Goal: Information Seeking & Learning: Learn about a topic

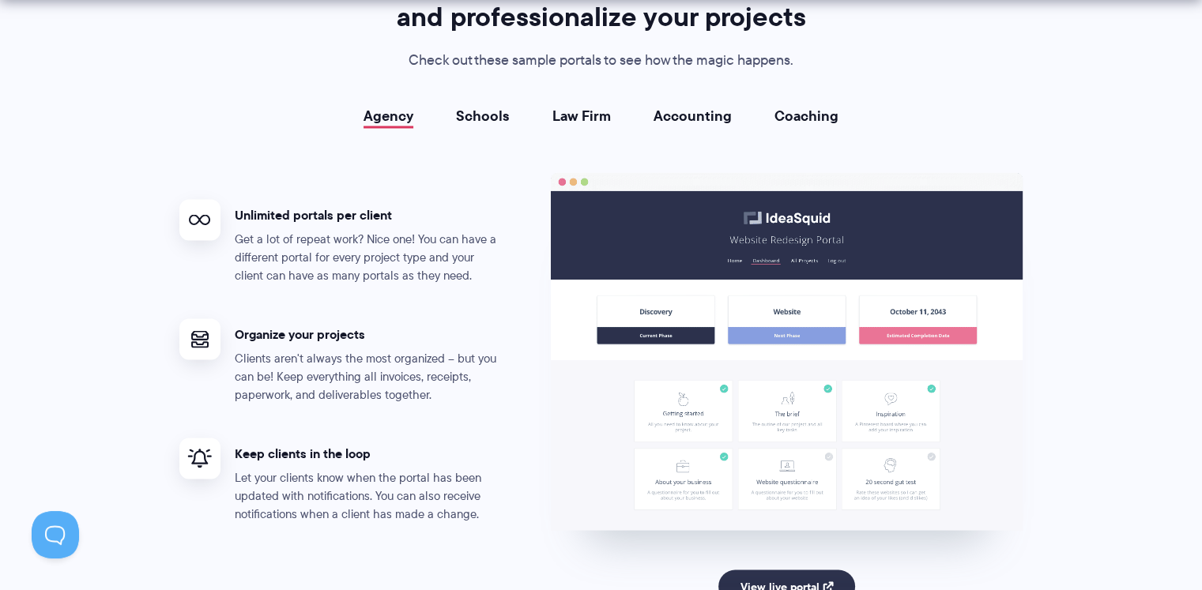
scroll to position [2923, 0]
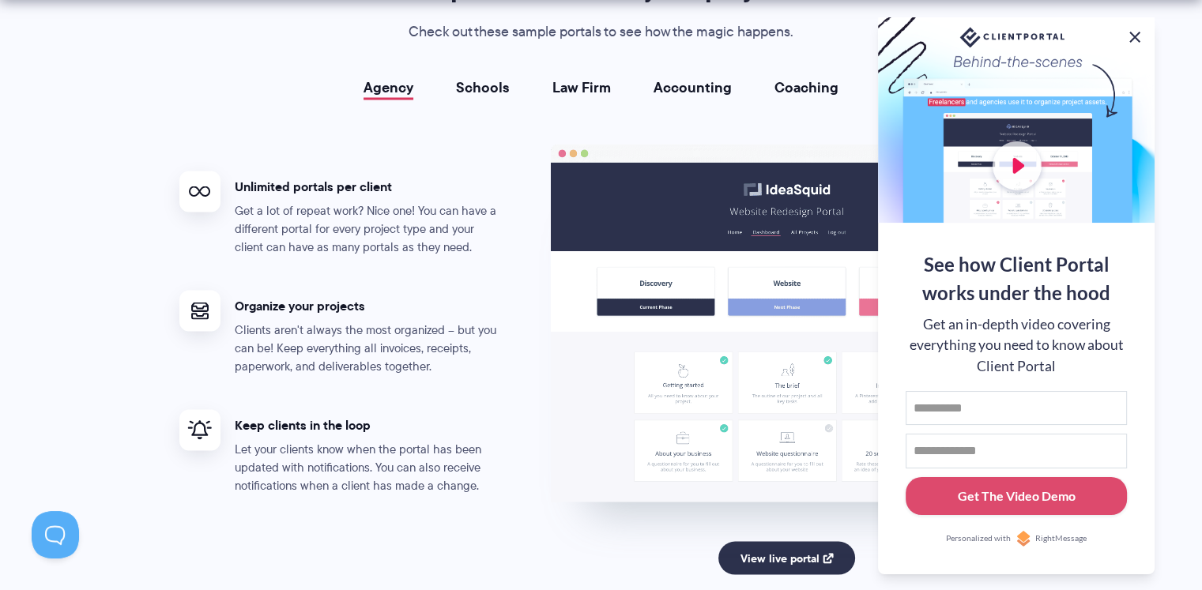
click at [1138, 36] on button at bounding box center [1134, 37] width 19 height 19
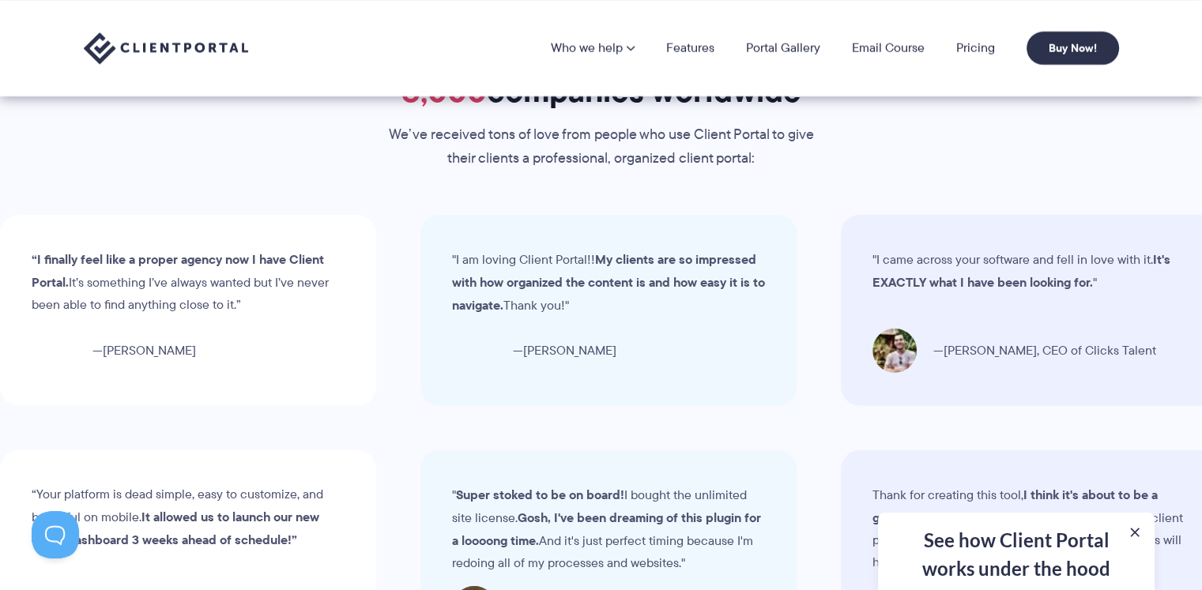
scroll to position [4448, 0]
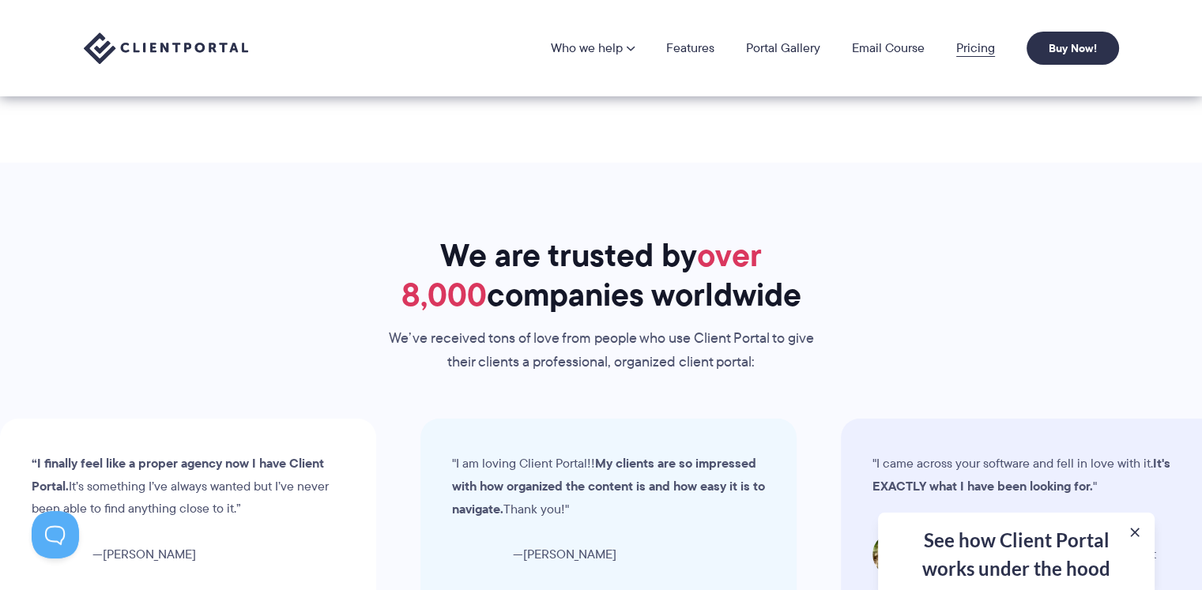
click at [973, 49] on link "Pricing" at bounding box center [975, 48] width 39 height 13
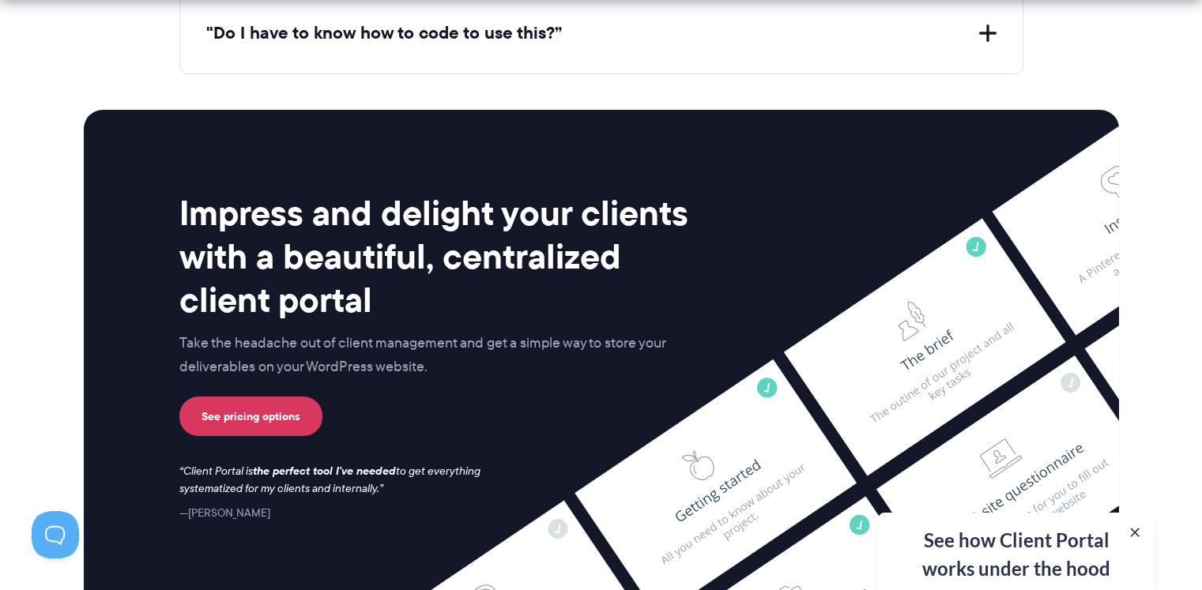
scroll to position [6502, 0]
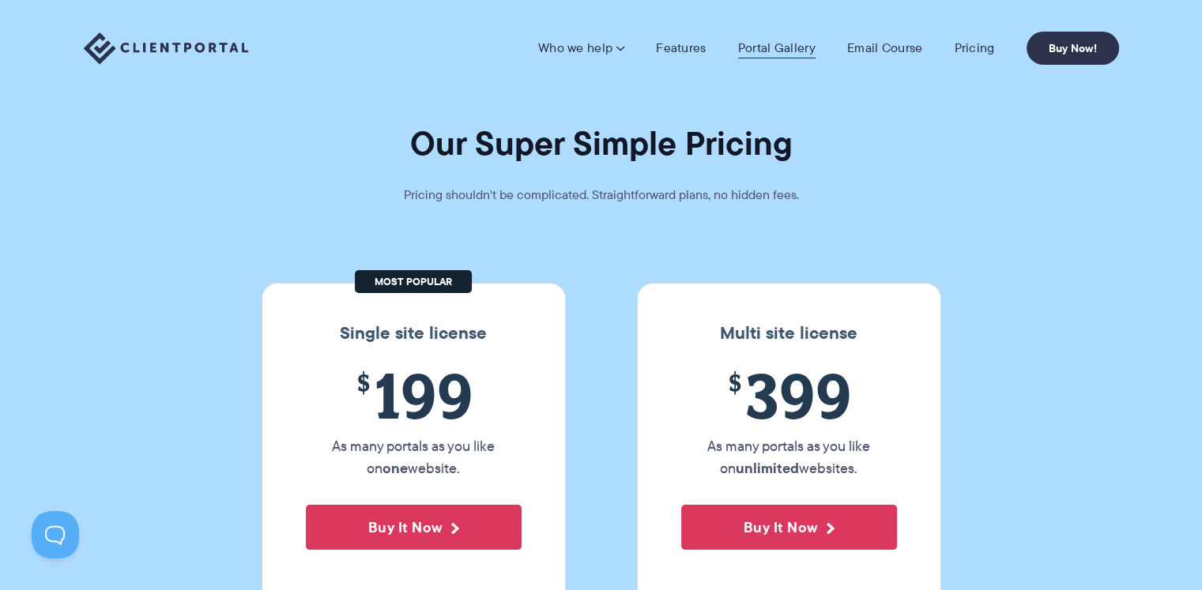
click at [774, 45] on link "Portal Gallery" at bounding box center [776, 48] width 77 height 16
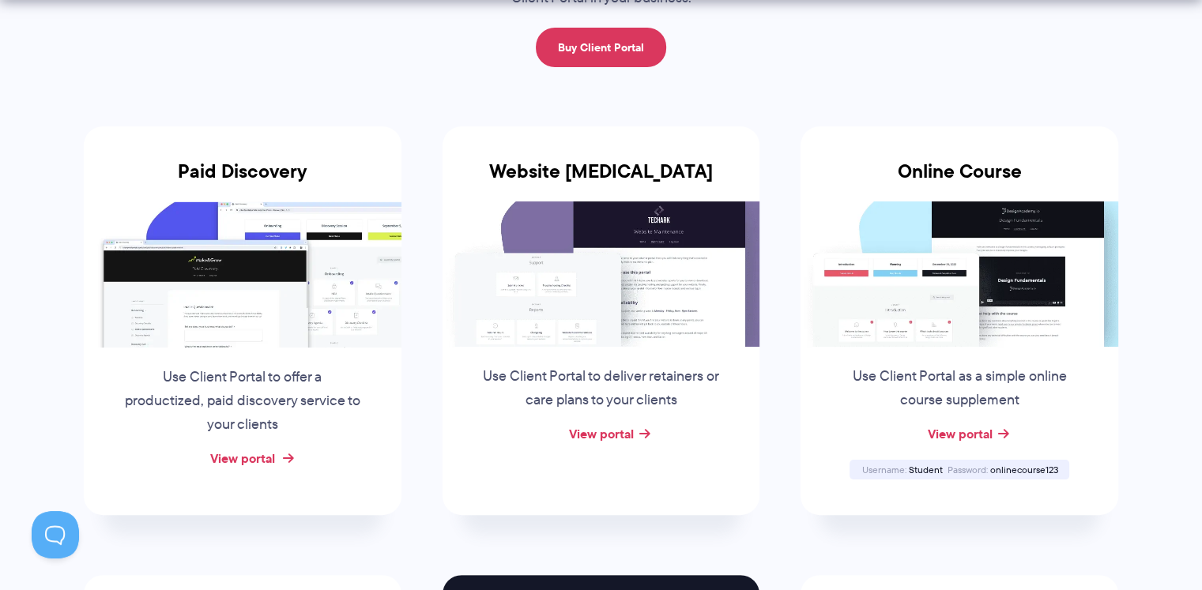
click at [270, 458] on link "View portal" at bounding box center [242, 458] width 65 height 19
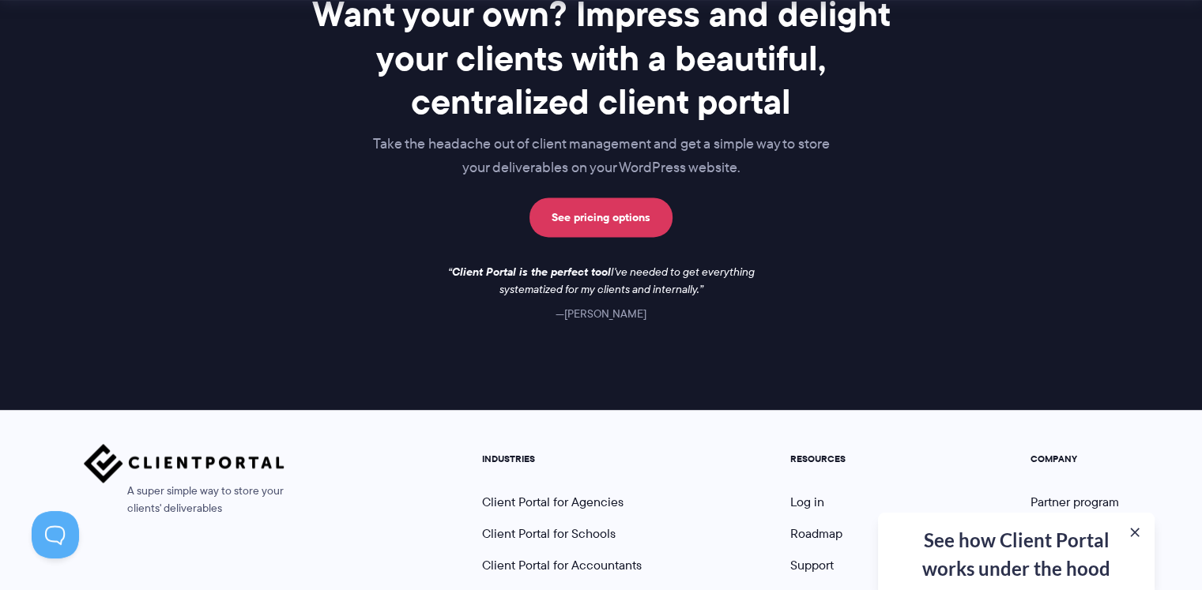
scroll to position [2426, 0]
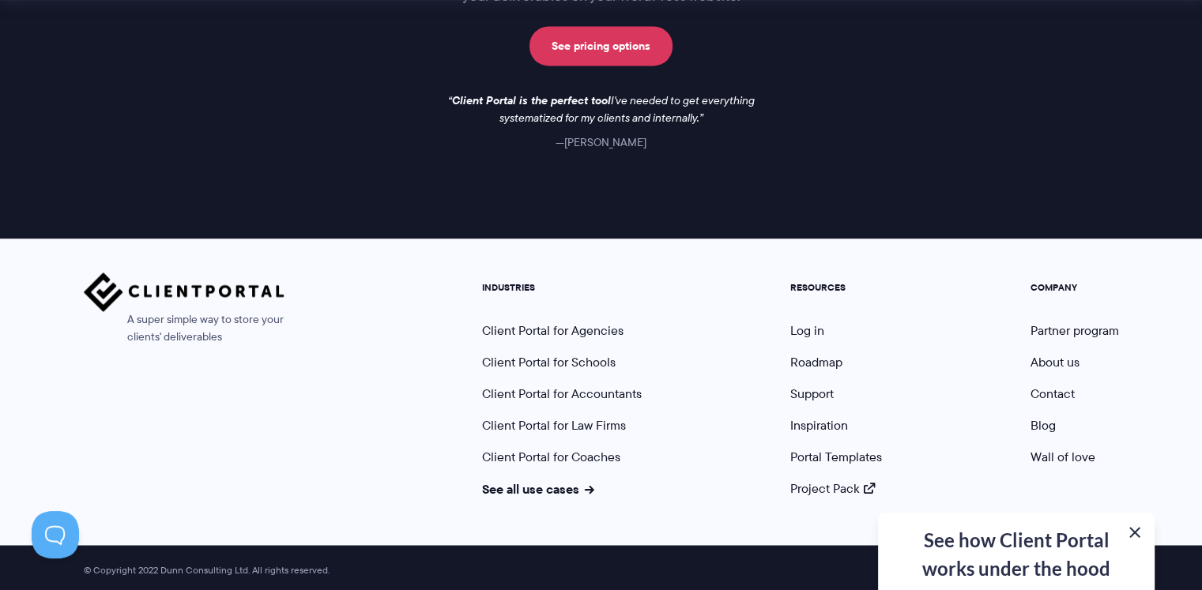
click at [1135, 535] on button at bounding box center [1134, 532] width 19 height 19
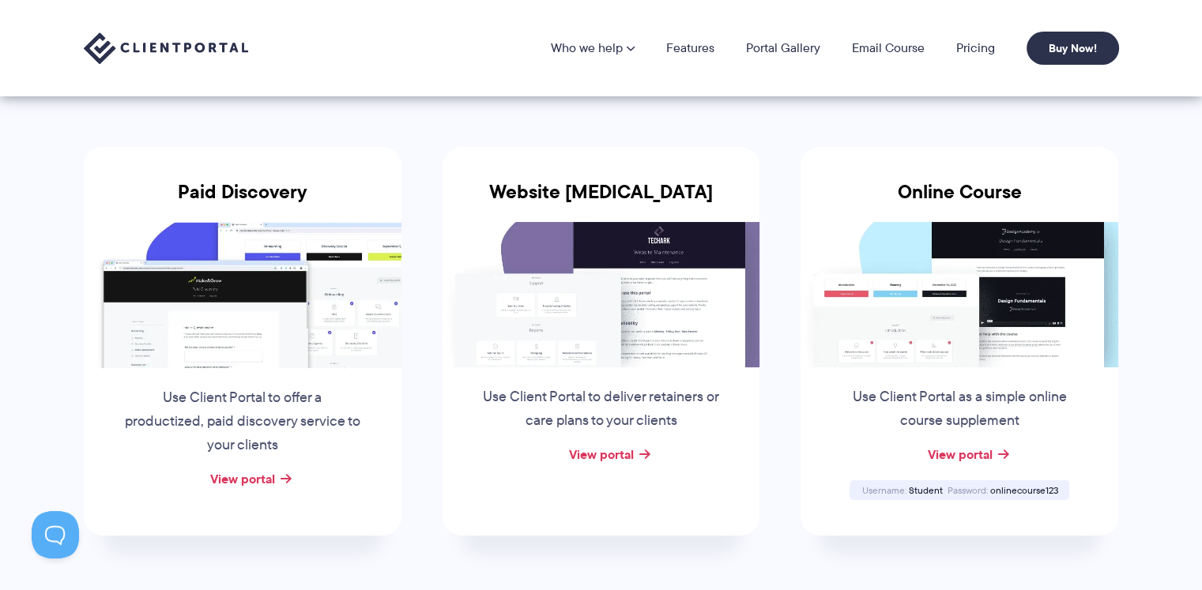
scroll to position [0, 0]
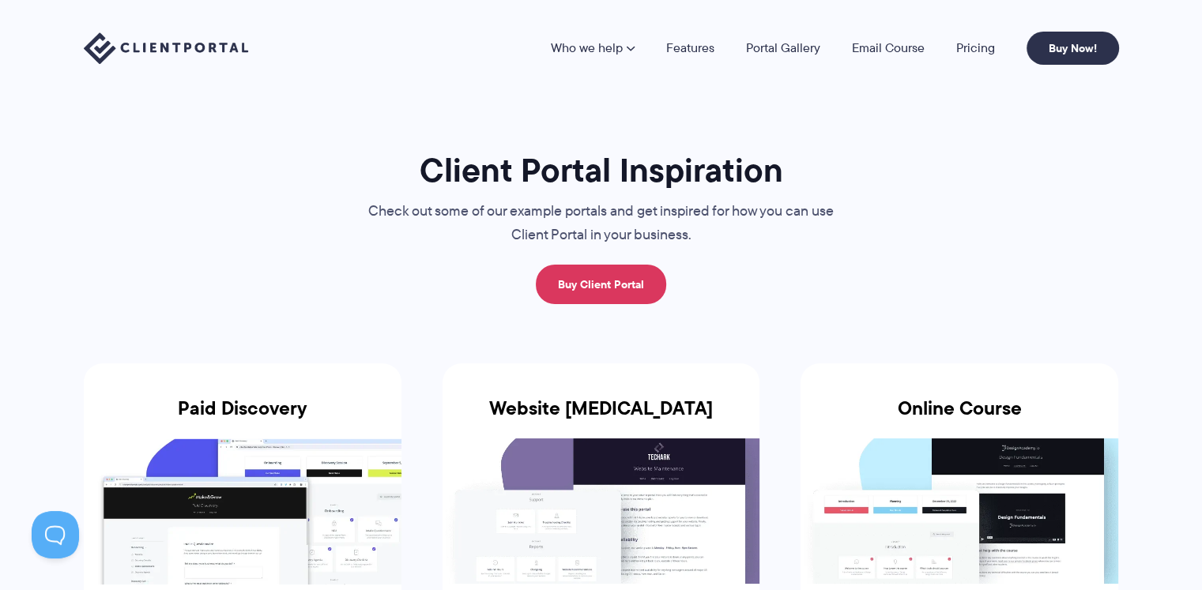
click at [217, 48] on img at bounding box center [166, 48] width 164 height 32
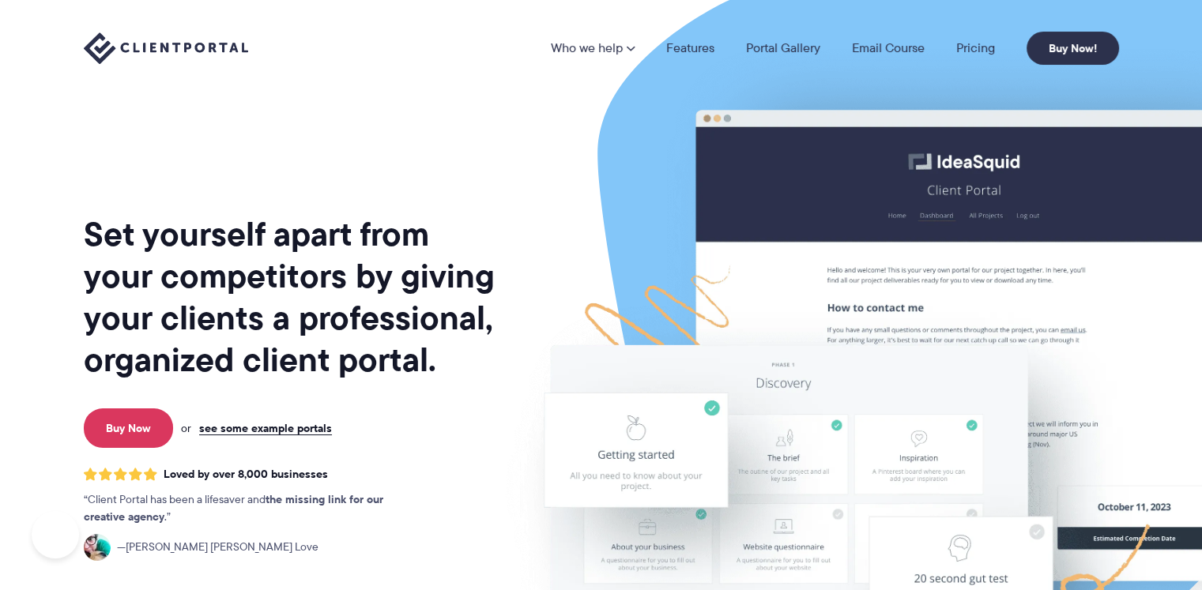
click at [313, 431] on link "see some example portals" at bounding box center [265, 428] width 133 height 14
click at [243, 436] on p "Buy Now or see some example portals" at bounding box center [291, 428] width 422 height 40
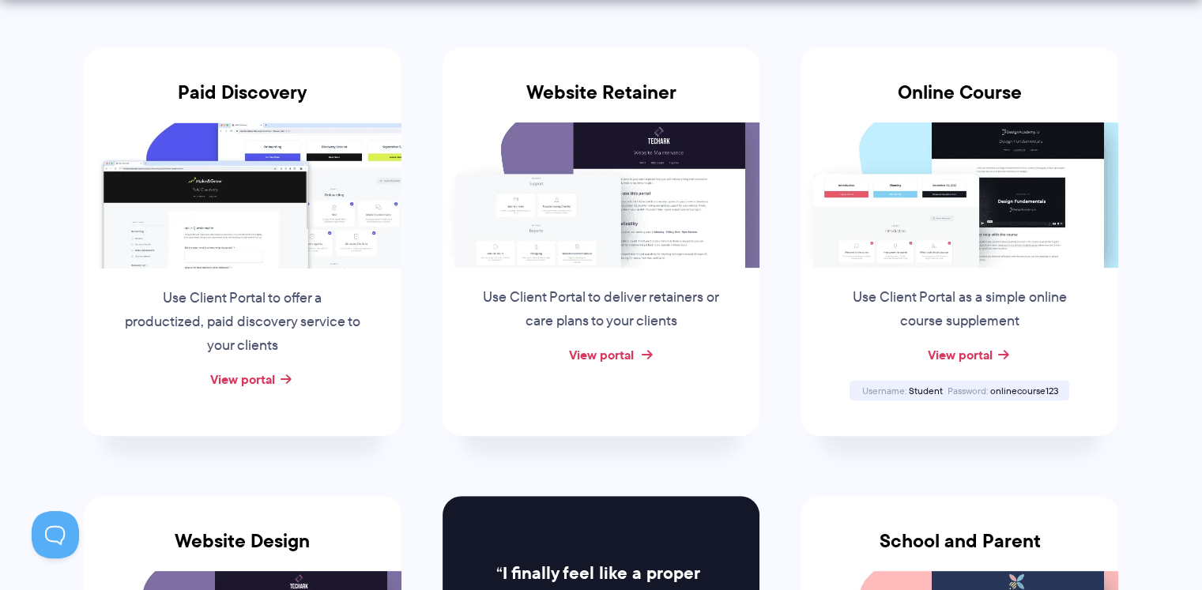
click at [623, 352] on link "View portal" at bounding box center [600, 354] width 65 height 19
click at [996, 358] on div "View portal" at bounding box center [959, 356] width 318 height 24
click at [973, 351] on link "View portal" at bounding box center [959, 354] width 65 height 19
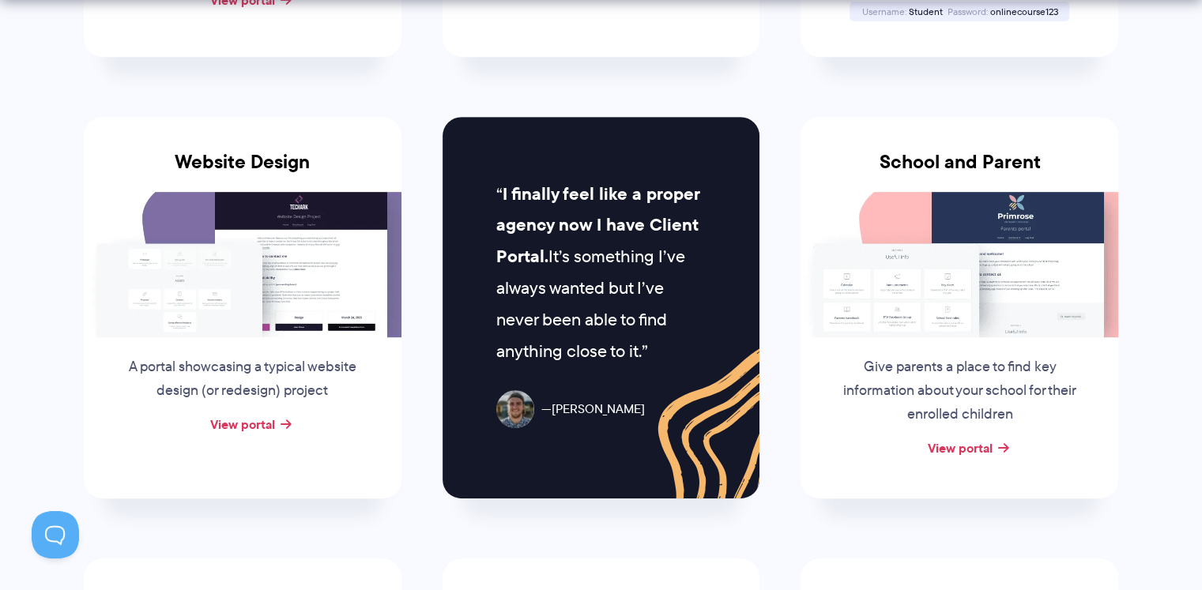
scroll to position [711, 0]
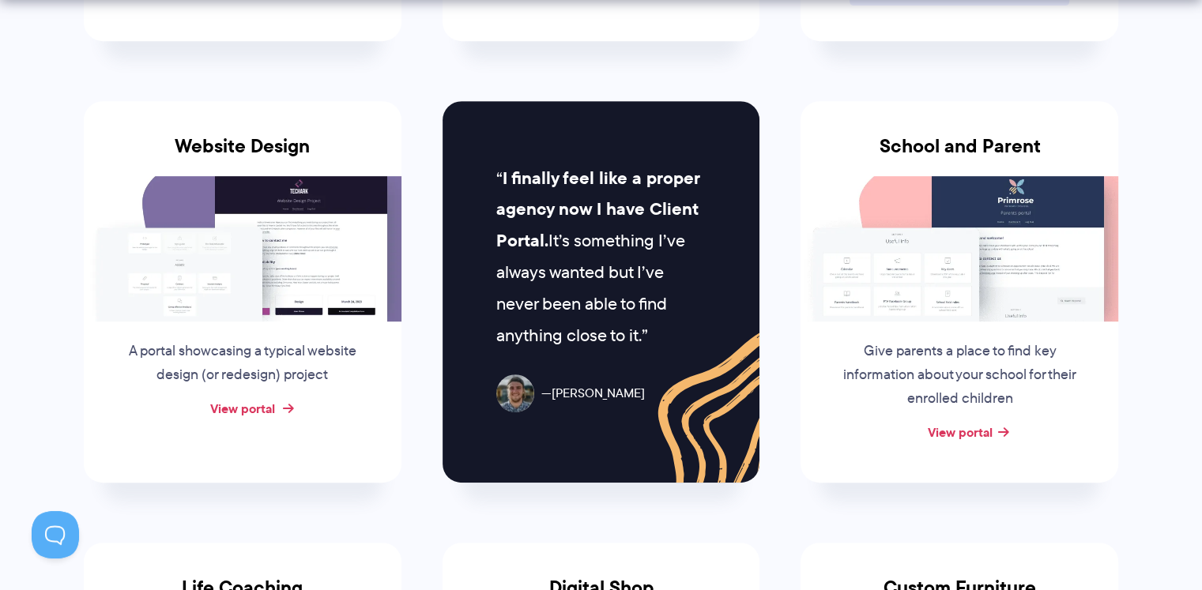
click at [250, 401] on link "View portal" at bounding box center [242, 408] width 65 height 19
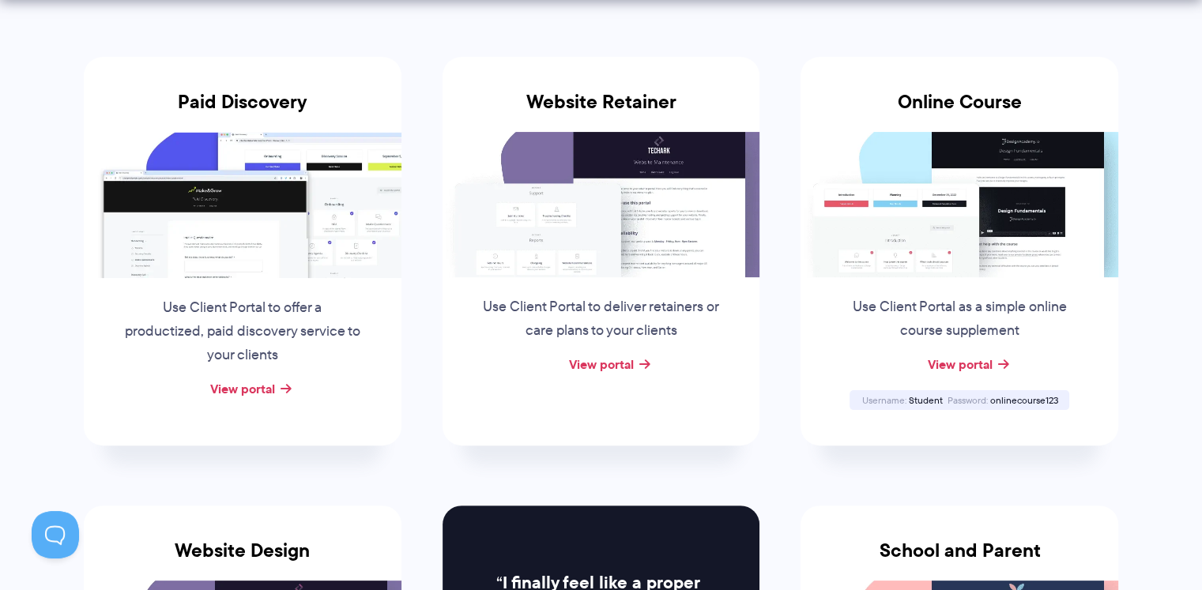
scroll to position [316, 0]
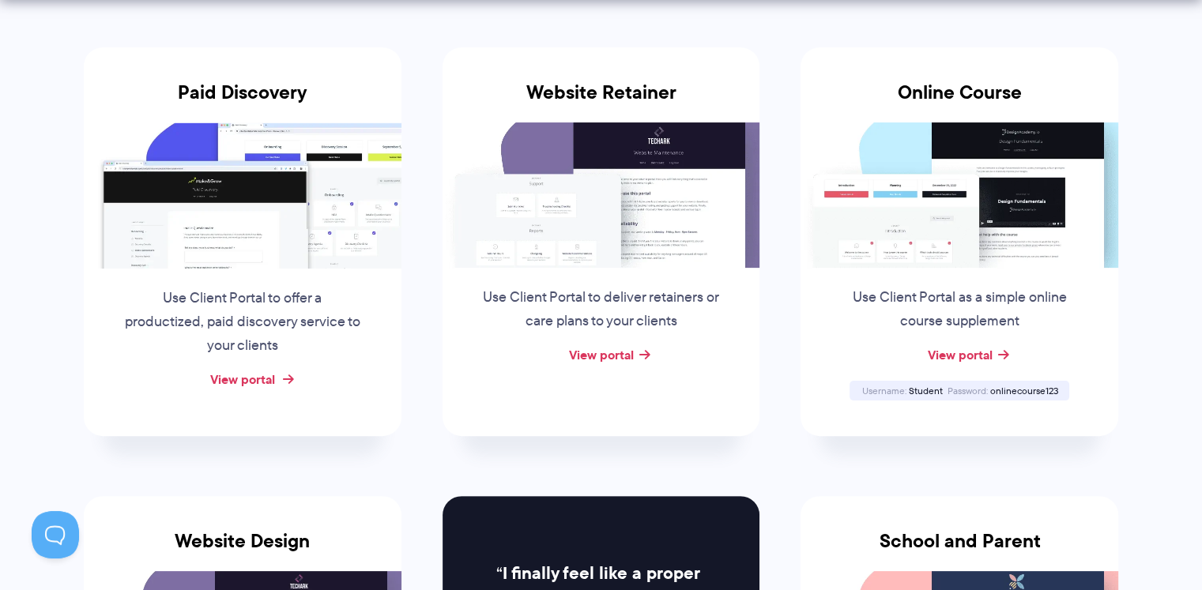
click at [269, 382] on link "View portal" at bounding box center [242, 379] width 65 height 19
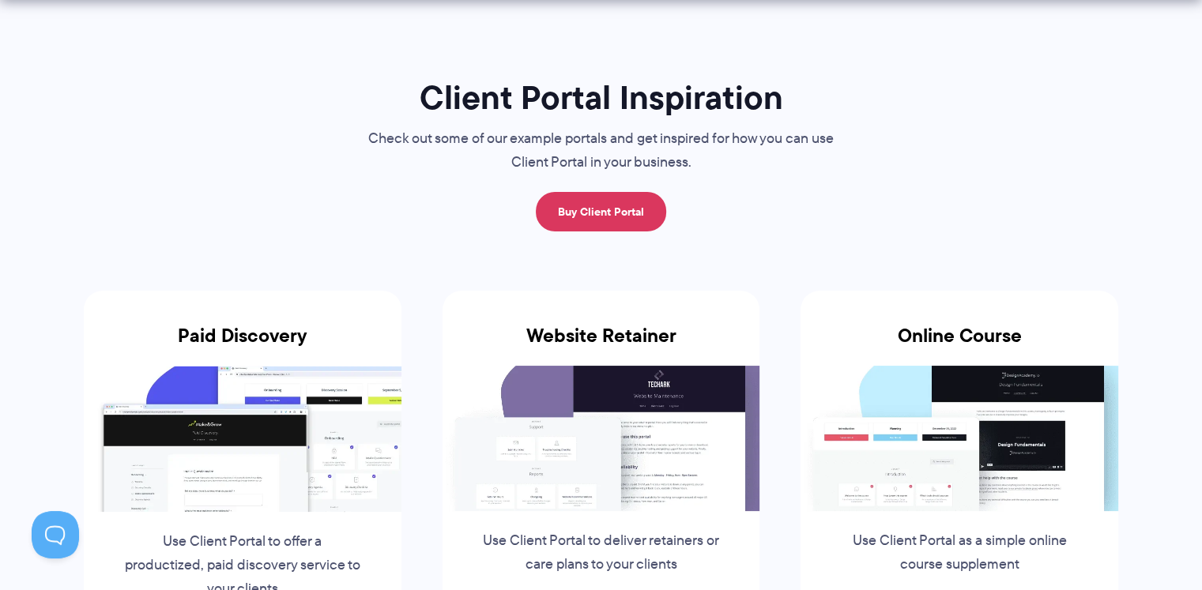
scroll to position [158, 0]
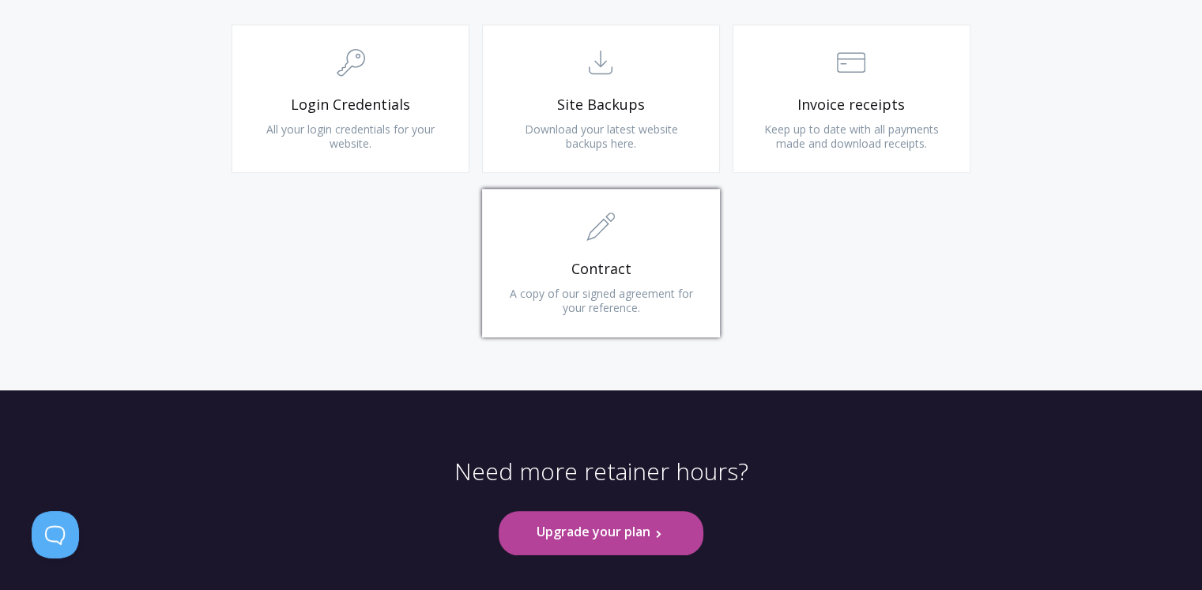
scroll to position [1656, 0]
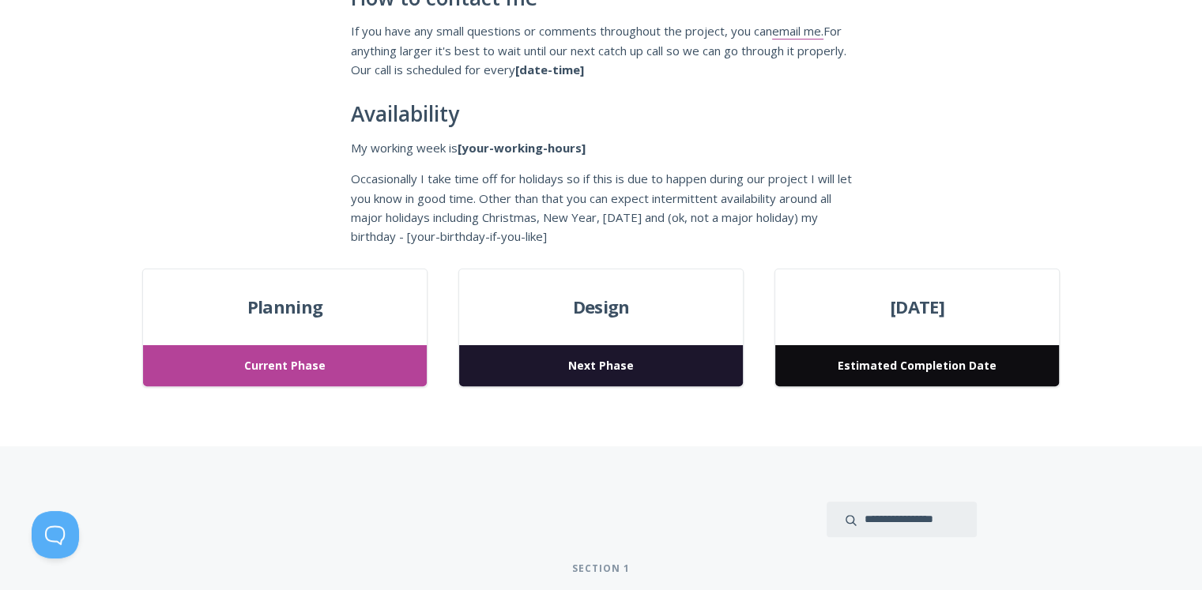
scroll to position [395, 0]
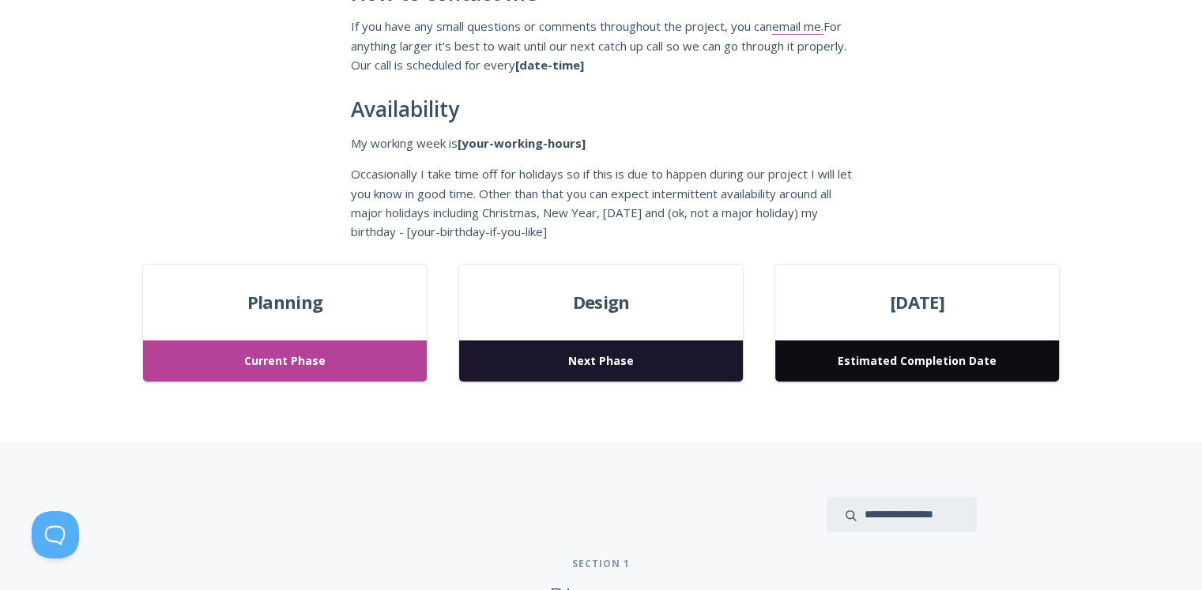
click at [296, 368] on span "Current Phase" at bounding box center [284, 362] width 283 height 42
click at [307, 356] on span "Current Phase" at bounding box center [284, 362] width 283 height 42
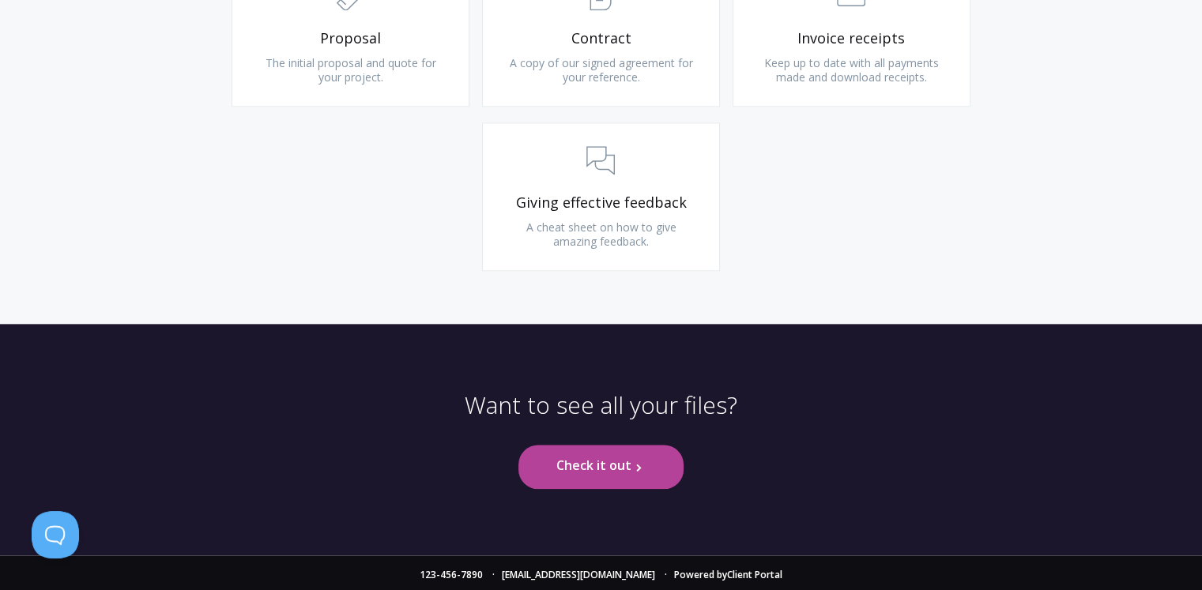
scroll to position [1836, 0]
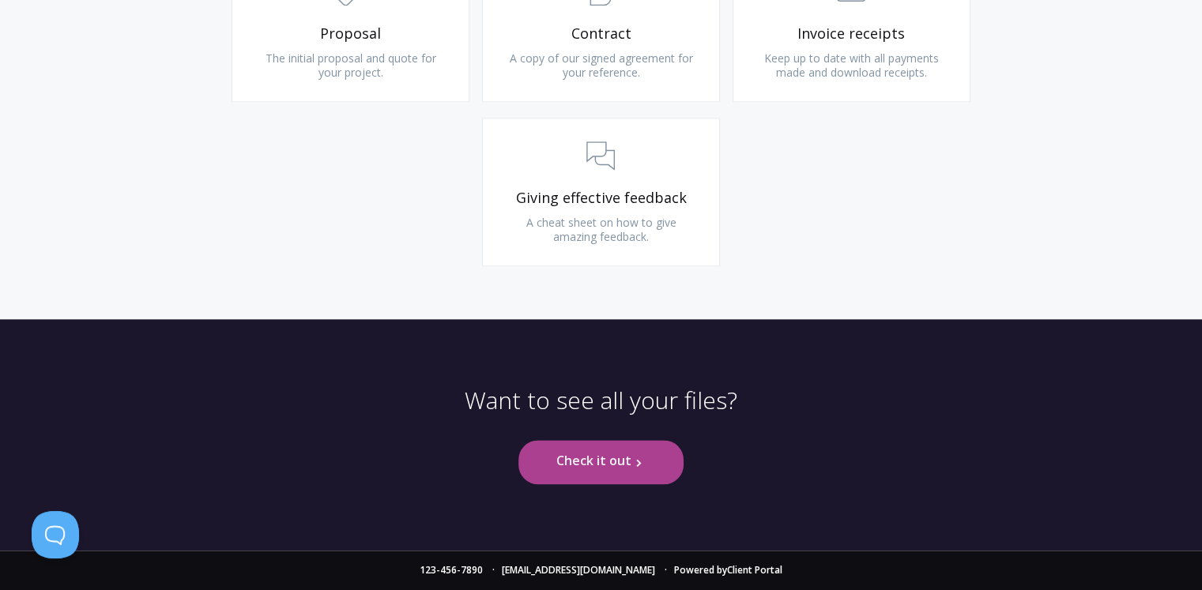
click at [644, 465] on link "Check it out .st0{fill:none;stroke:#000000;stroke-width:2;stroke-miterlimit:10;…" at bounding box center [600, 461] width 165 height 43
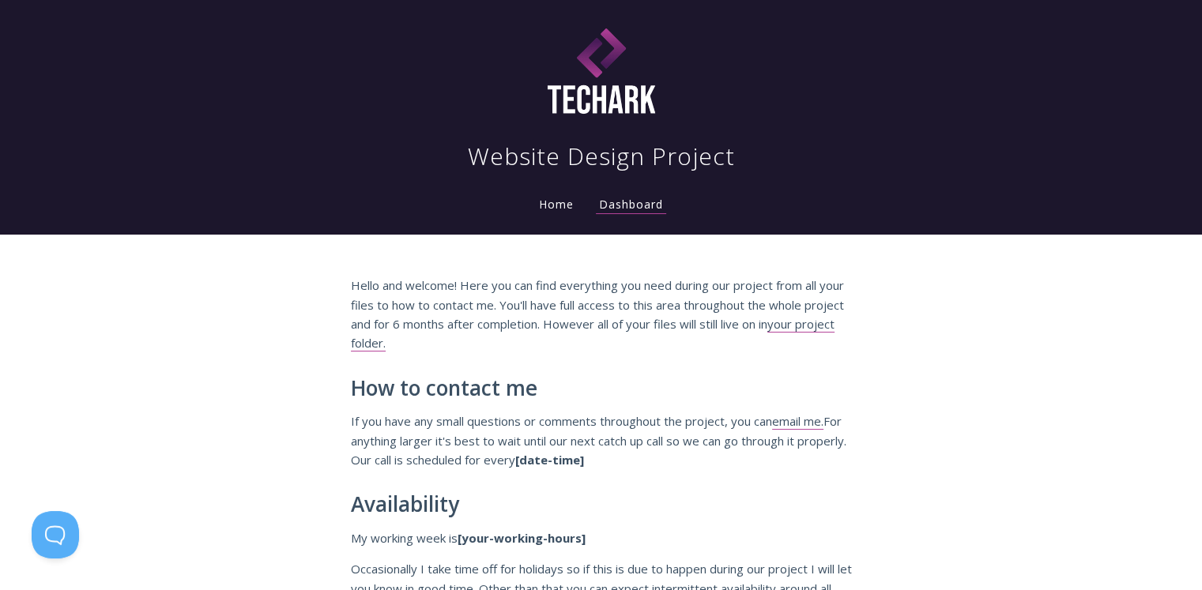
click at [548, 201] on link "Home" at bounding box center [556, 204] width 41 height 15
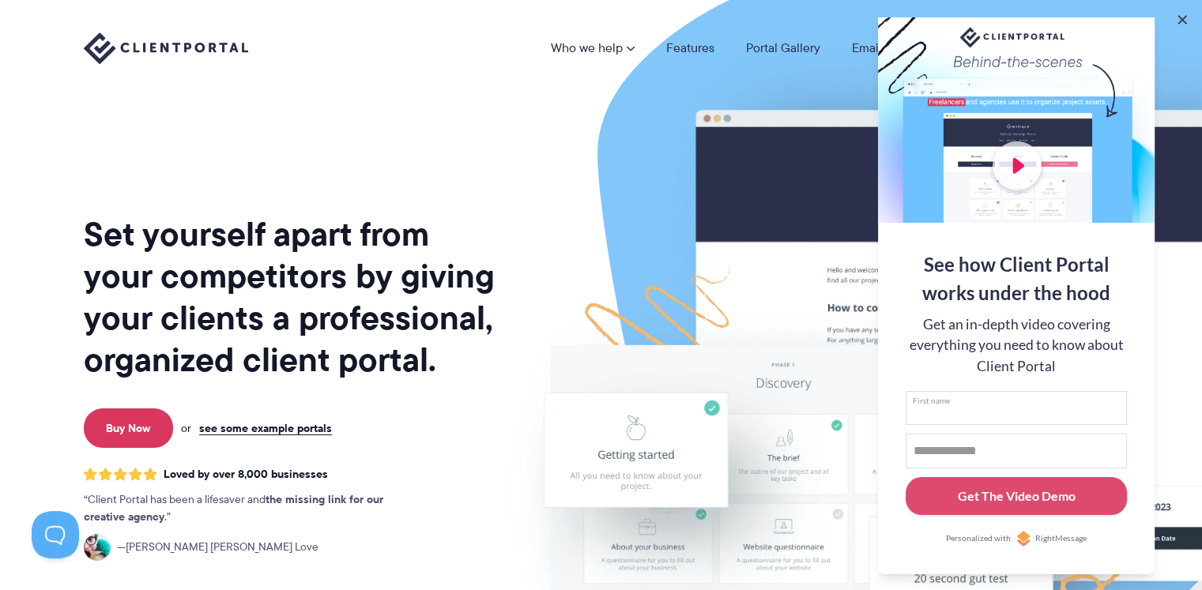
click at [997, 413] on input "First name" at bounding box center [1015, 408] width 221 height 35
